Goal: Navigation & Orientation: Find specific page/section

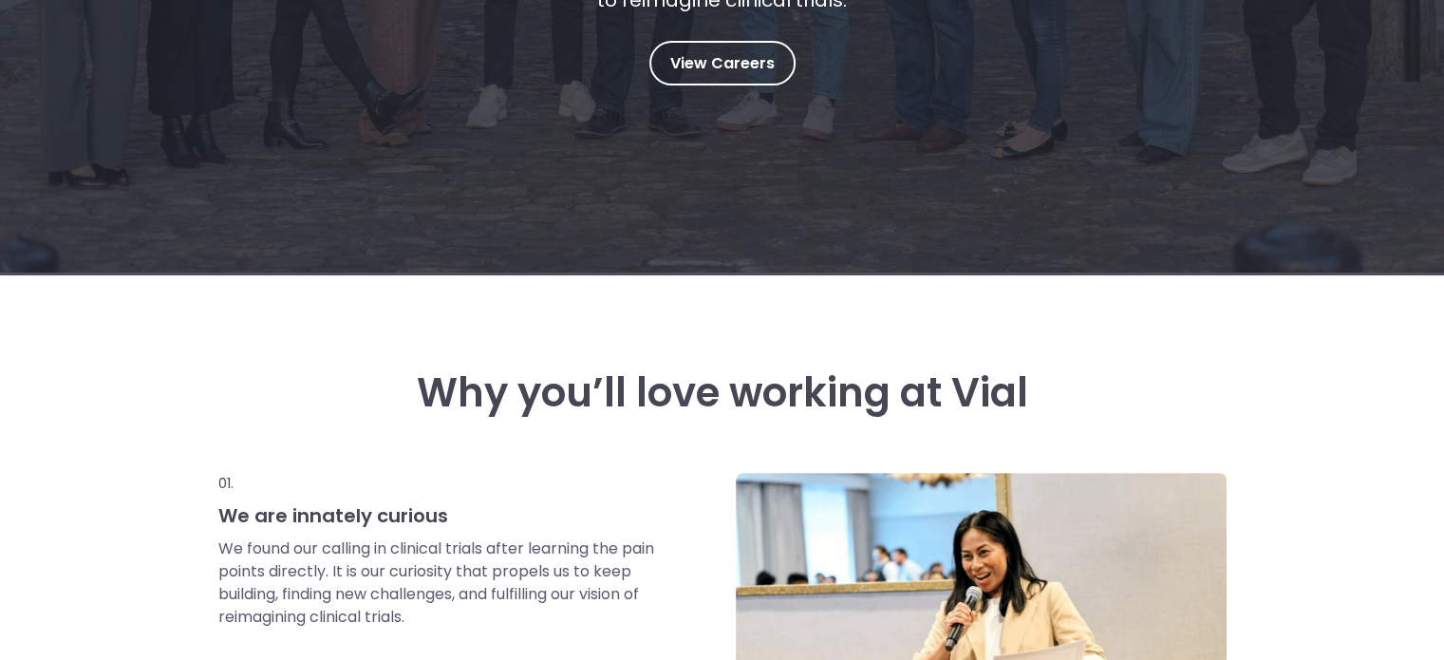
scroll to position [486, 0]
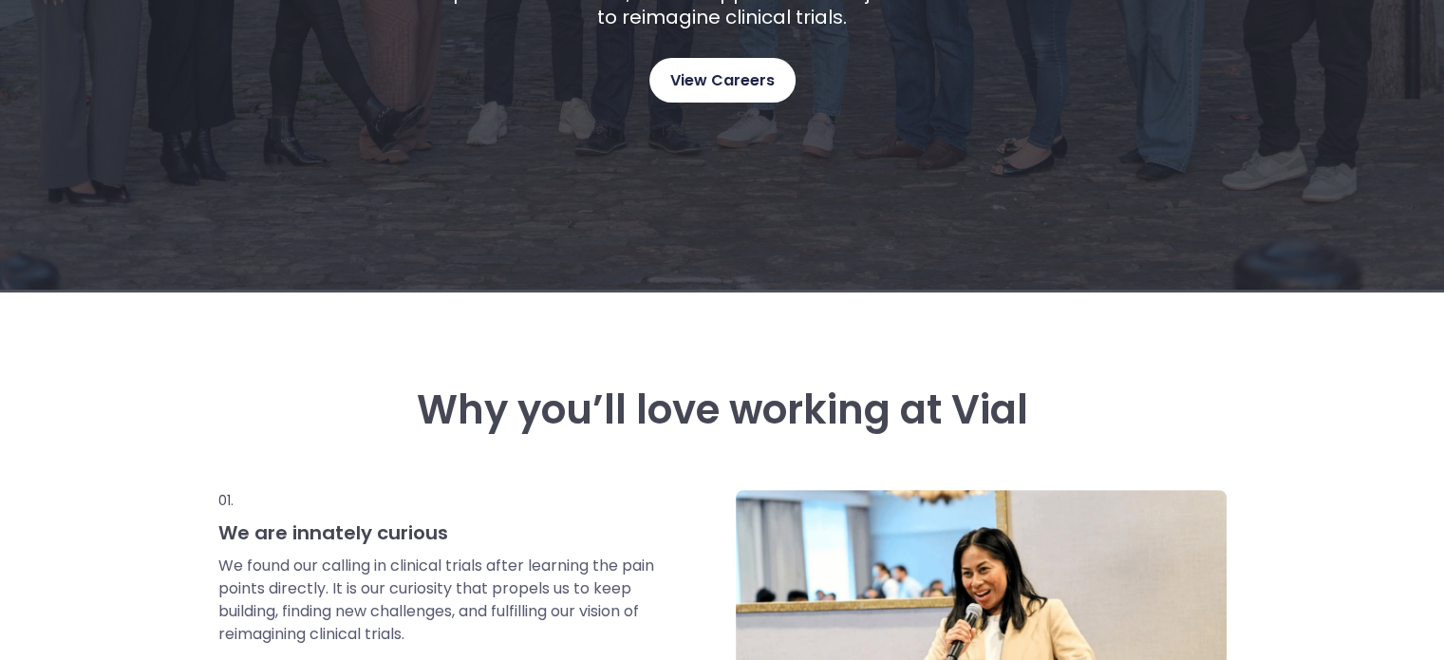
click at [736, 87] on span "View Careers" at bounding box center [722, 80] width 104 height 25
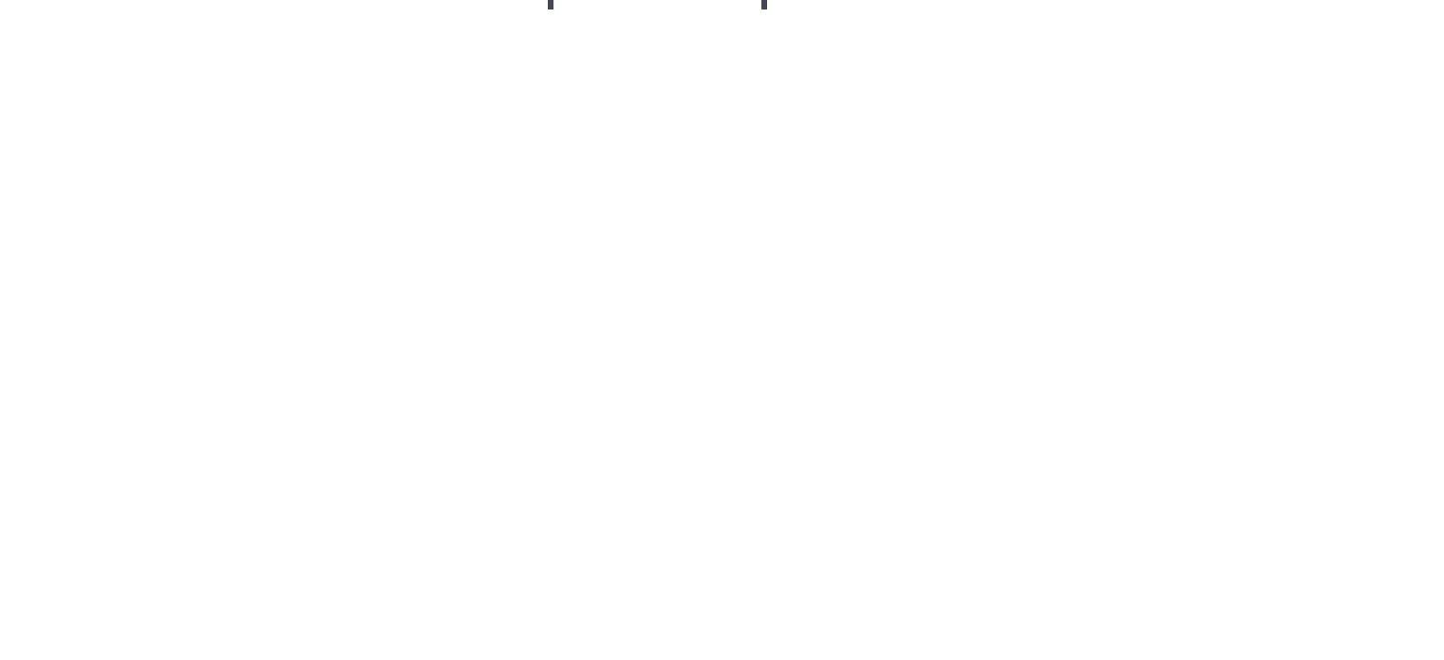
scroll to position [2796, 0]
